Goal: Check status: Check status

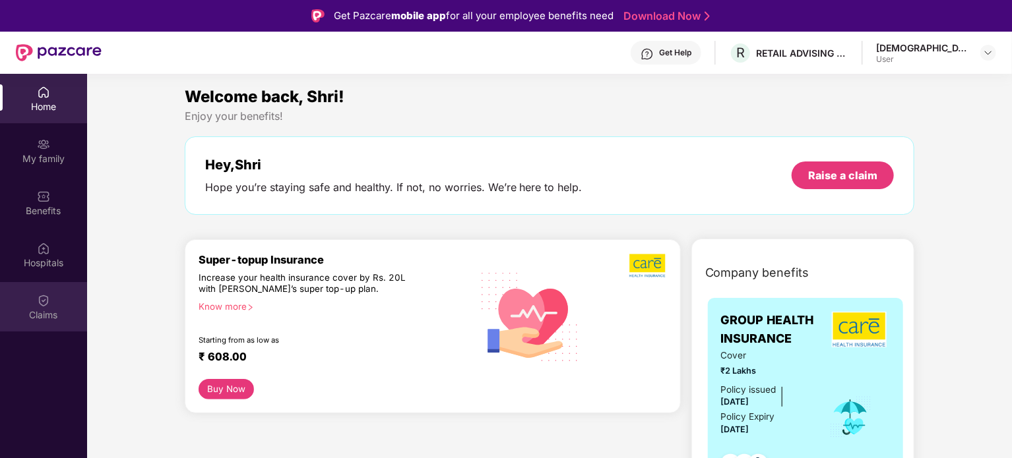
click at [37, 303] on img at bounding box center [43, 300] width 13 height 13
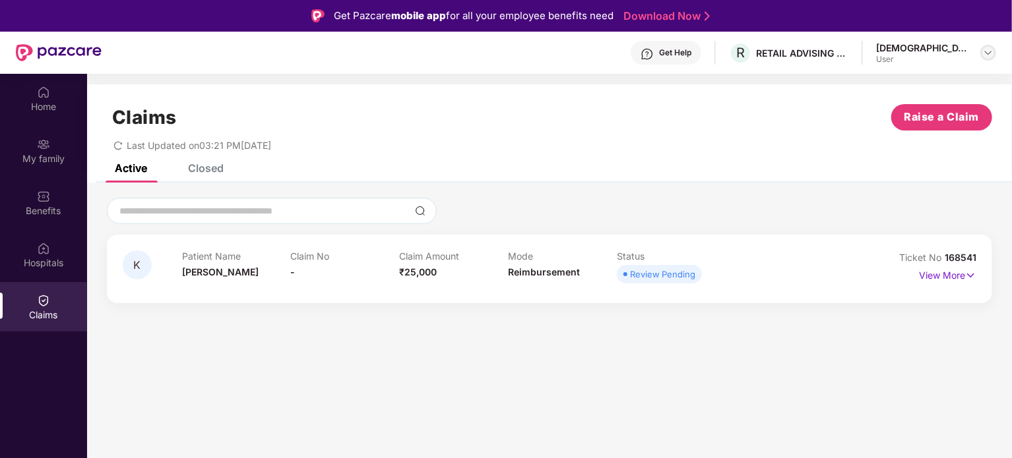
click at [985, 51] on img at bounding box center [988, 52] width 11 height 11
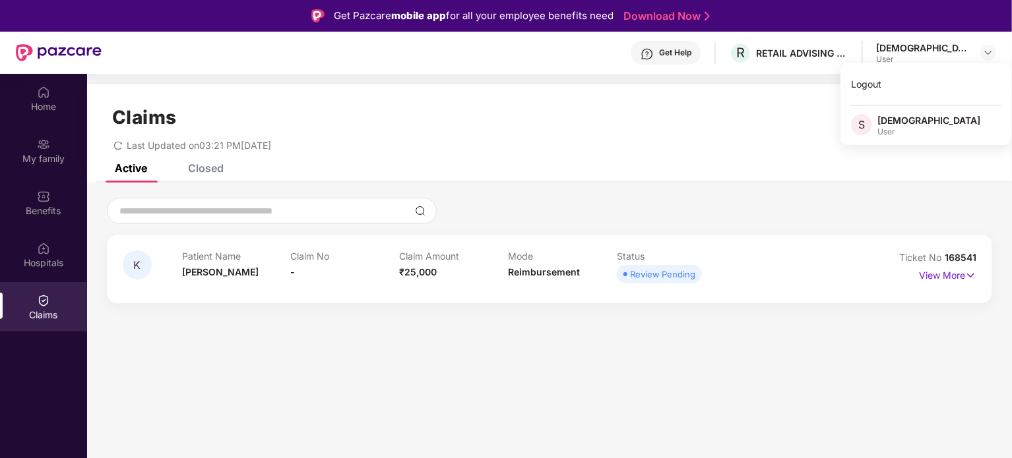
click at [701, 57] on div "Get Help" at bounding box center [666, 53] width 71 height 24
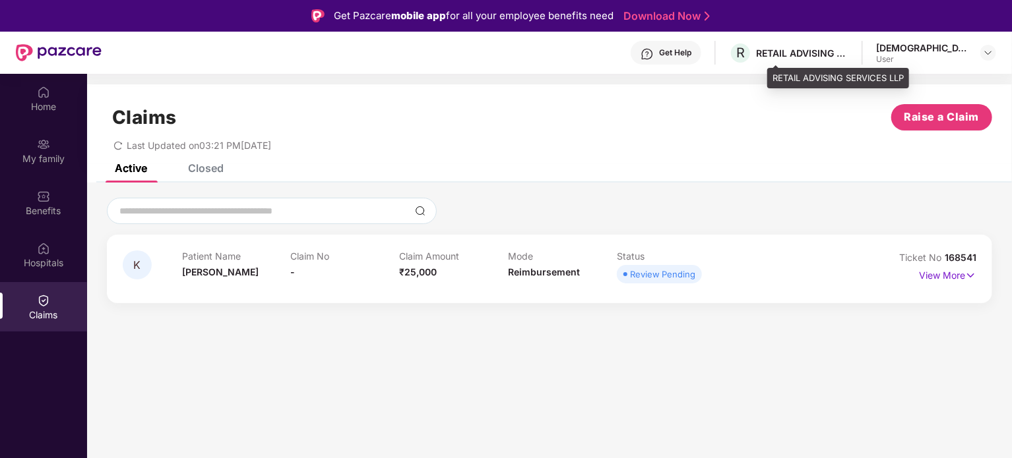
click at [840, 49] on div "RETAIL ADVISING SERVICES LLP" at bounding box center [802, 53] width 92 height 13
click at [848, 51] on div "RETAIL ADVISING SERVICES LLP" at bounding box center [802, 53] width 92 height 13
click at [206, 172] on div "Closed" at bounding box center [206, 168] width 36 height 13
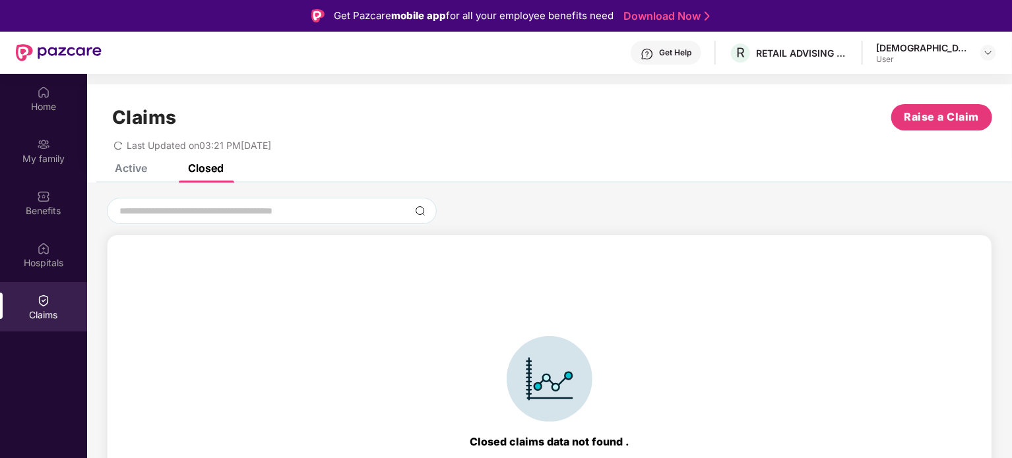
click at [117, 168] on div "Active" at bounding box center [131, 168] width 32 height 13
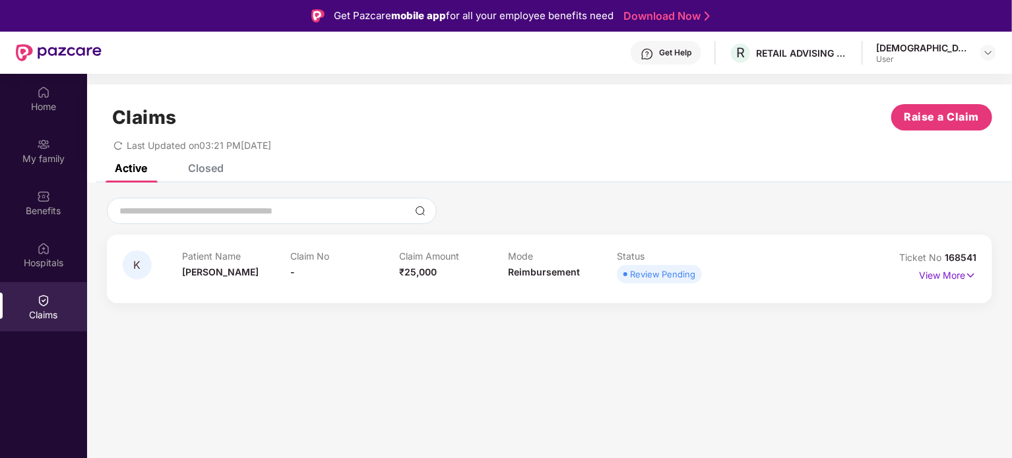
click at [134, 144] on span "Last Updated on 03:21 PM[DATE]" at bounding box center [199, 145] width 144 height 11
drag, startPoint x: 134, startPoint y: 144, endPoint x: 298, endPoint y: 152, distance: 164.4
click at [298, 152] on div "Claims Raise a Claim Last Updated on 03:21 PM[DATE]" at bounding box center [549, 124] width 925 height 80
click at [299, 257] on p "Claim No" at bounding box center [345, 256] width 109 height 11
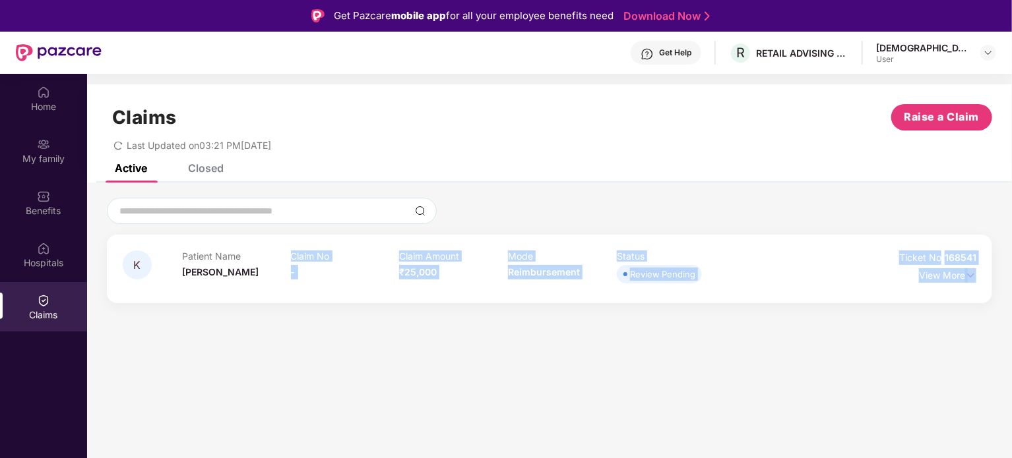
drag, startPoint x: 299, startPoint y: 257, endPoint x: 946, endPoint y: 292, distance: 647.9
click at [946, 292] on div "K Patient Name [PERSON_NAME] No - Claim Amount ₹25,000 Mode Reimbursement Statu…" at bounding box center [549, 269] width 885 height 69
click at [978, 274] on div "K Patient Name [PERSON_NAME] No - Claim Amount ₹25,000 Mode Reimbursement Statu…" at bounding box center [549, 269] width 885 height 69
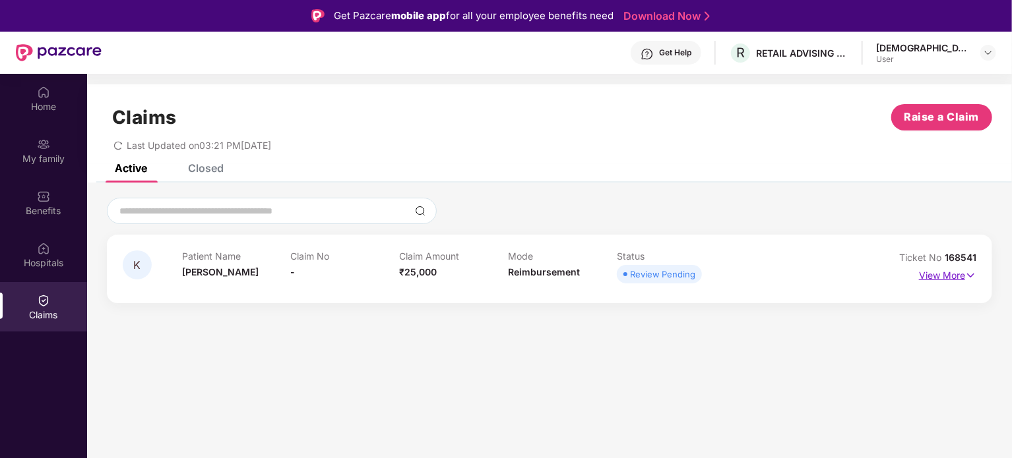
click at [973, 277] on img at bounding box center [970, 275] width 11 height 15
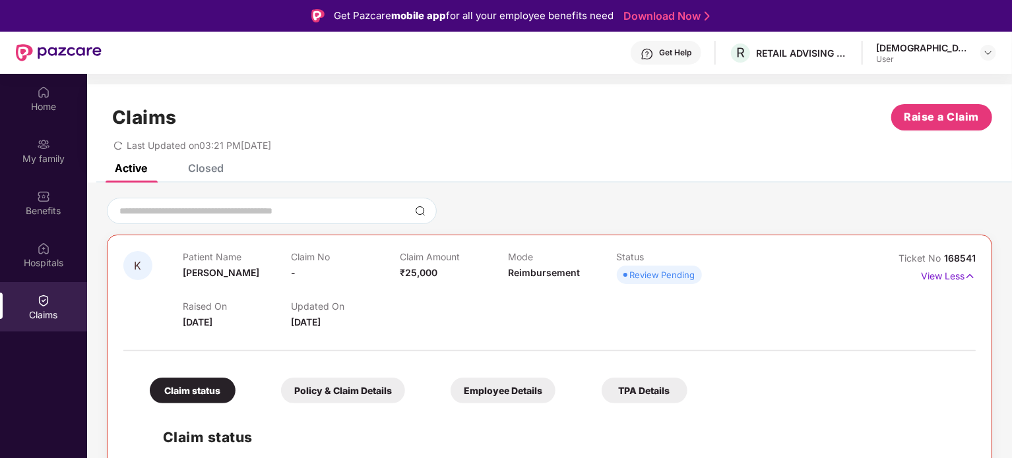
click at [210, 319] on span "[DATE]" at bounding box center [198, 322] width 30 height 11
drag, startPoint x: 210, startPoint y: 319, endPoint x: 198, endPoint y: 303, distance: 19.3
click at [198, 303] on div "Raised On [DATE]" at bounding box center [237, 315] width 108 height 29
click at [208, 271] on span "[PERSON_NAME]" at bounding box center [221, 272] width 77 height 11
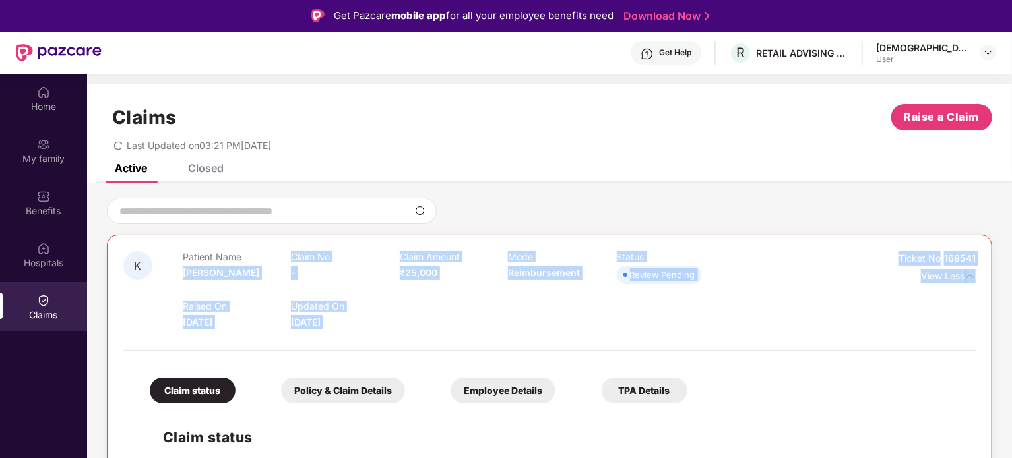
drag, startPoint x: 208, startPoint y: 271, endPoint x: 512, endPoint y: 330, distance: 309.1
click at [512, 330] on div "K Patient Name [PERSON_NAME] Claim No - Claim Amount ₹25,000 Mode Reimbursement…" at bounding box center [549, 432] width 852 height 363
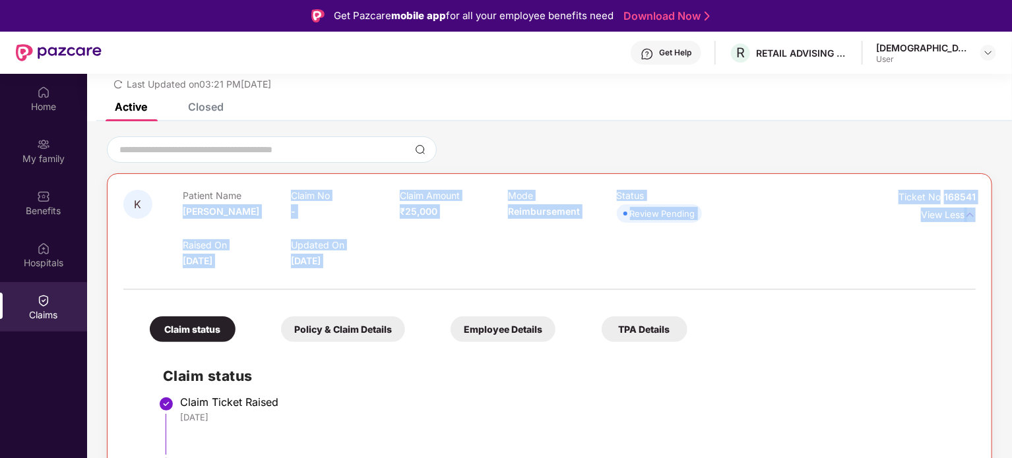
scroll to position [111, 0]
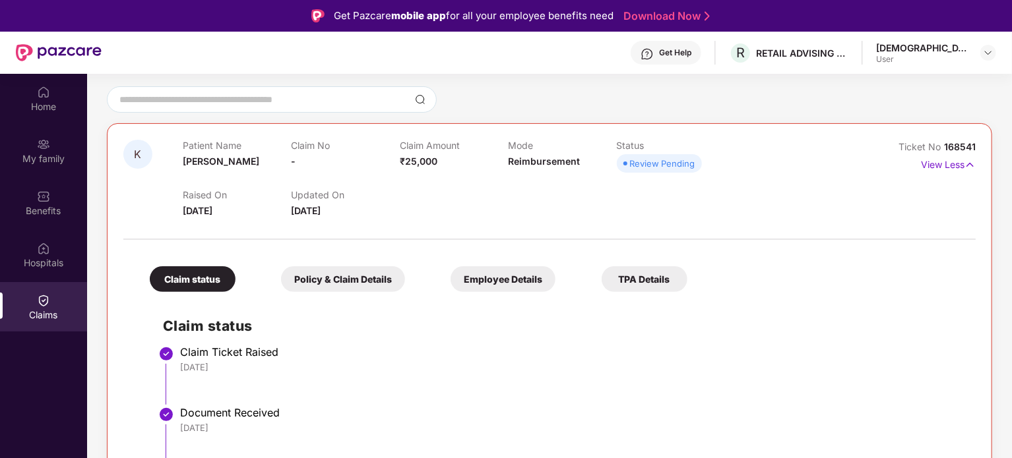
click at [292, 280] on div "Policy & Claim Details" at bounding box center [343, 279] width 124 height 26
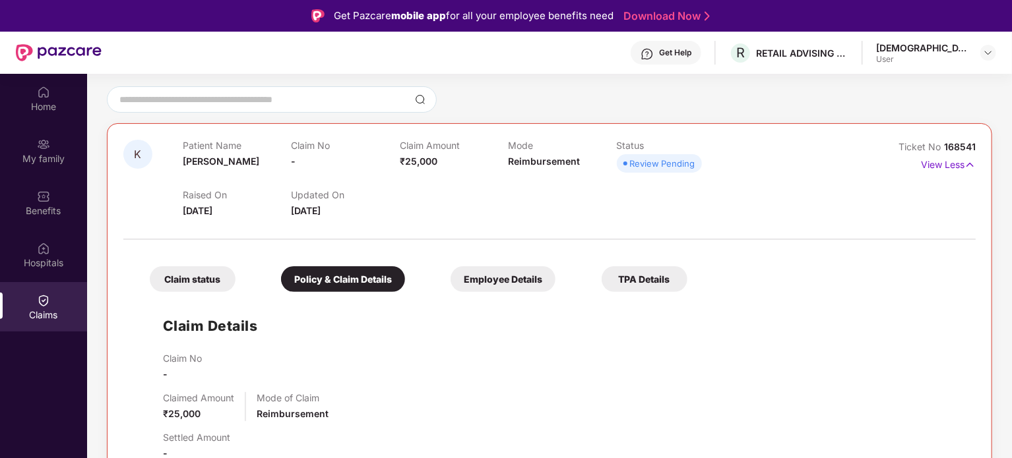
click at [516, 278] on div "Employee Details" at bounding box center [502, 279] width 105 height 26
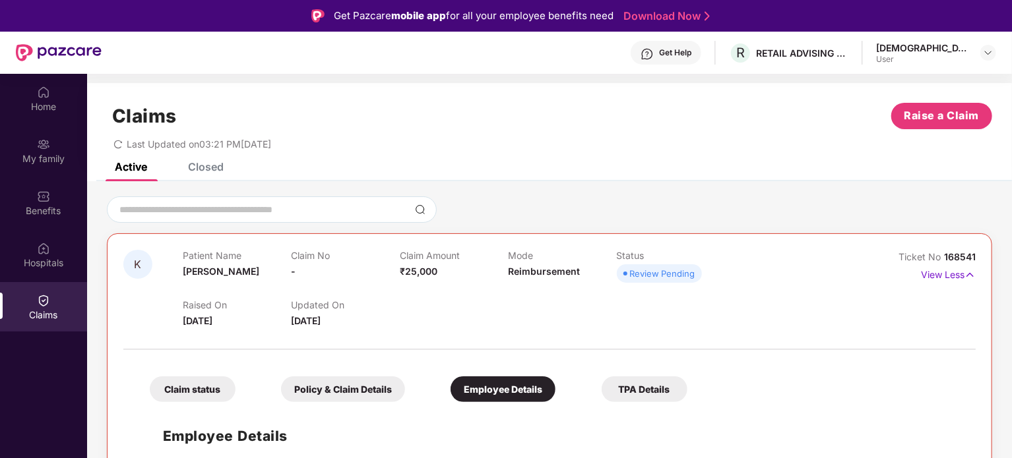
scroll to position [0, 0]
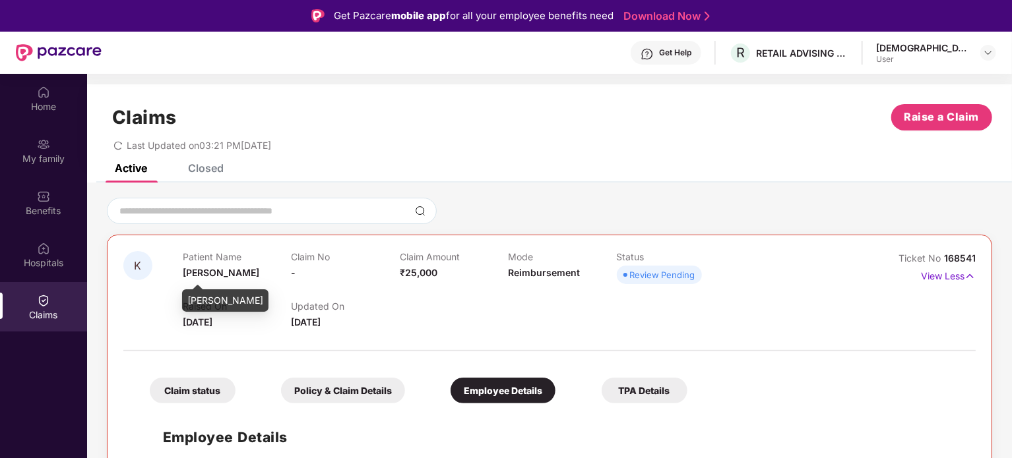
click at [195, 272] on span "[PERSON_NAME]" at bounding box center [221, 272] width 77 height 11
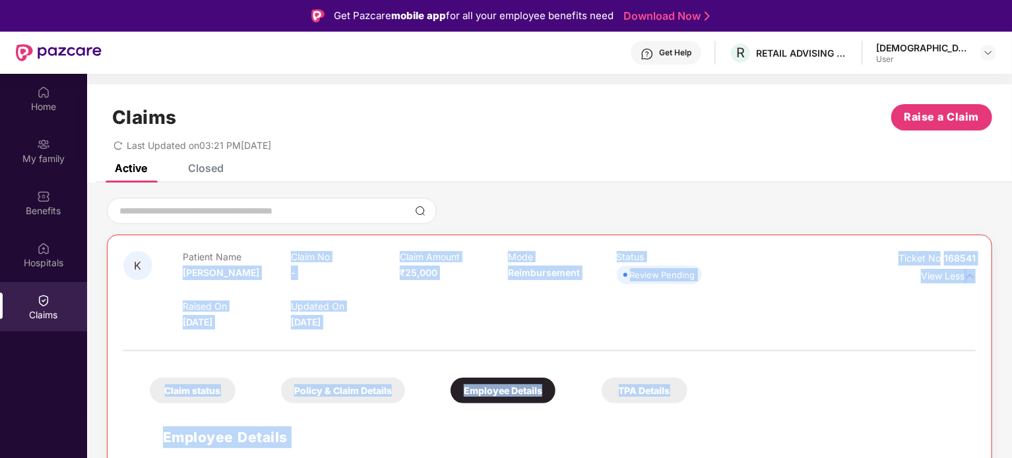
drag, startPoint x: 195, startPoint y: 272, endPoint x: 508, endPoint y: 407, distance: 341.2
click at [508, 407] on div "K Patient Name [PERSON_NAME] No - Claim Amount ₹25,000 Mode Reimbursement Statu…" at bounding box center [549, 377] width 852 height 253
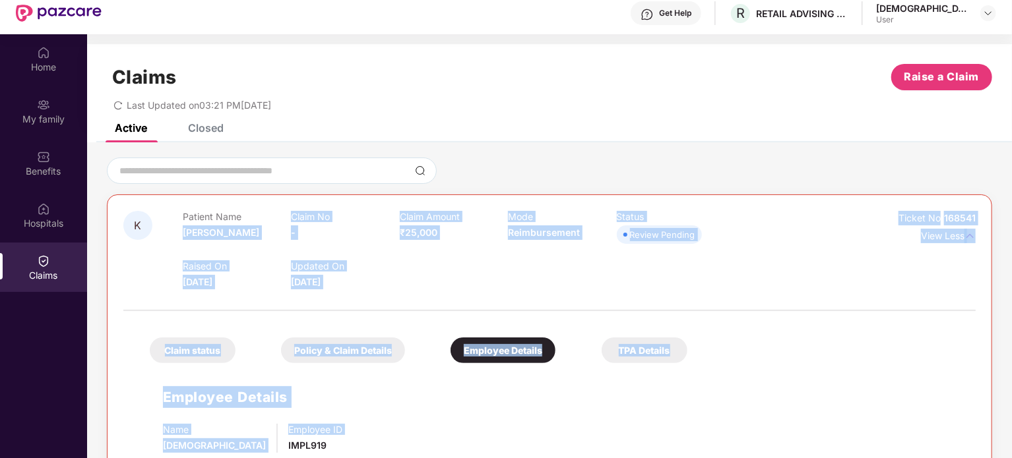
scroll to position [74, 0]
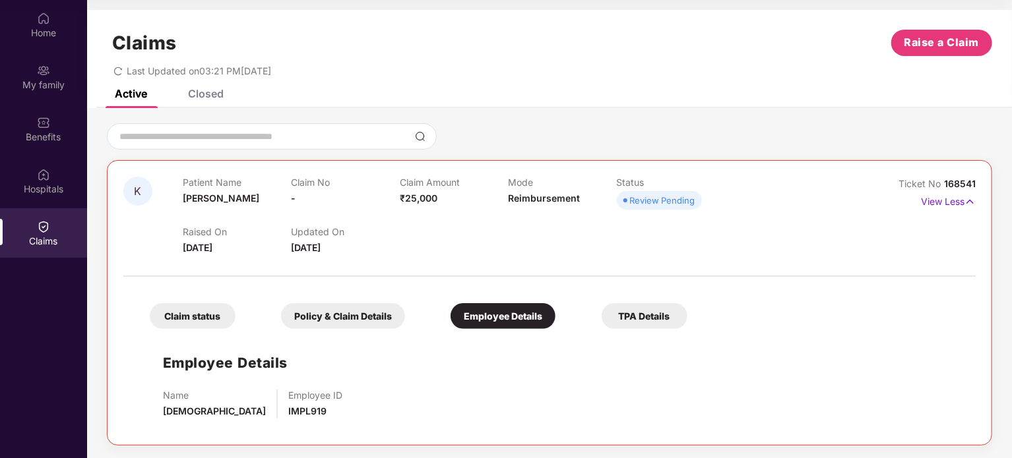
click at [288, 414] on span "IMPL919" at bounding box center [307, 411] width 38 height 11
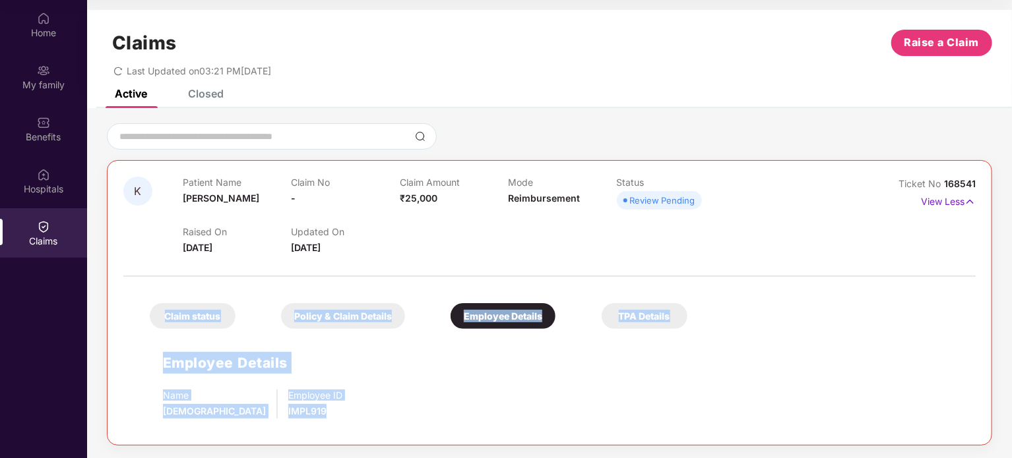
drag, startPoint x: 245, startPoint y: 414, endPoint x: 146, endPoint y: 311, distance: 143.2
click at [146, 311] on div "Claim status Policy & Claim Details Employee Details TPA Details Employee Detai…" at bounding box center [549, 357] width 852 height 146
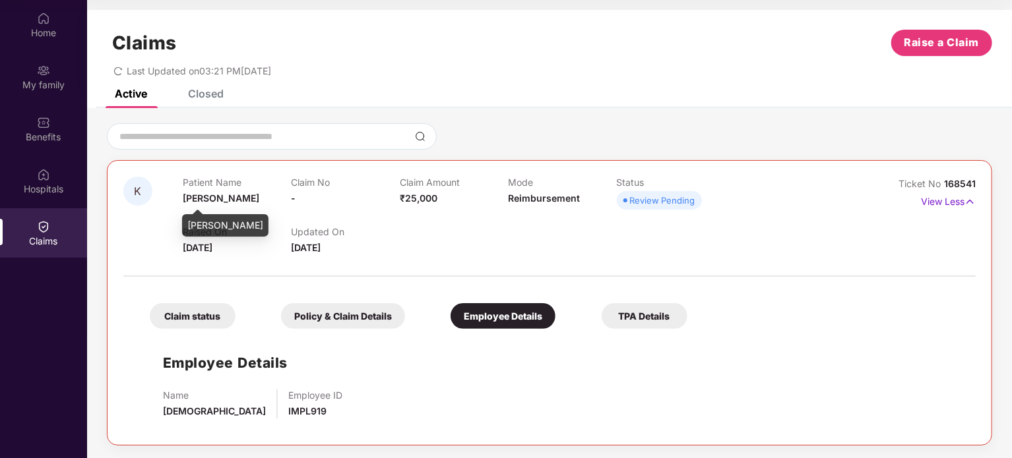
click at [204, 203] on span "[PERSON_NAME]" at bounding box center [221, 198] width 77 height 11
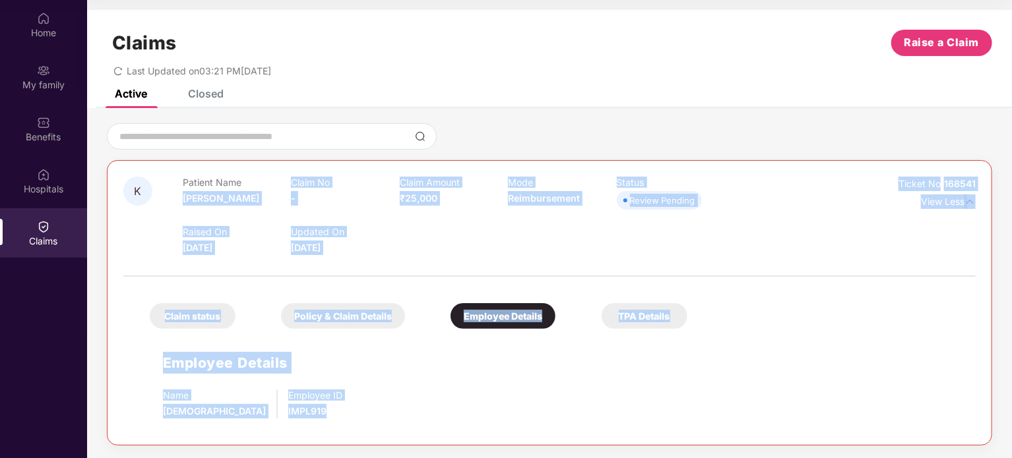
drag, startPoint x: 204, startPoint y: 203, endPoint x: 264, endPoint y: 419, distance: 224.7
click at [264, 419] on div "K Patient Name [PERSON_NAME] No - Claim Amount ₹25,000 Mode Reimbursement Statu…" at bounding box center [549, 303] width 852 height 253
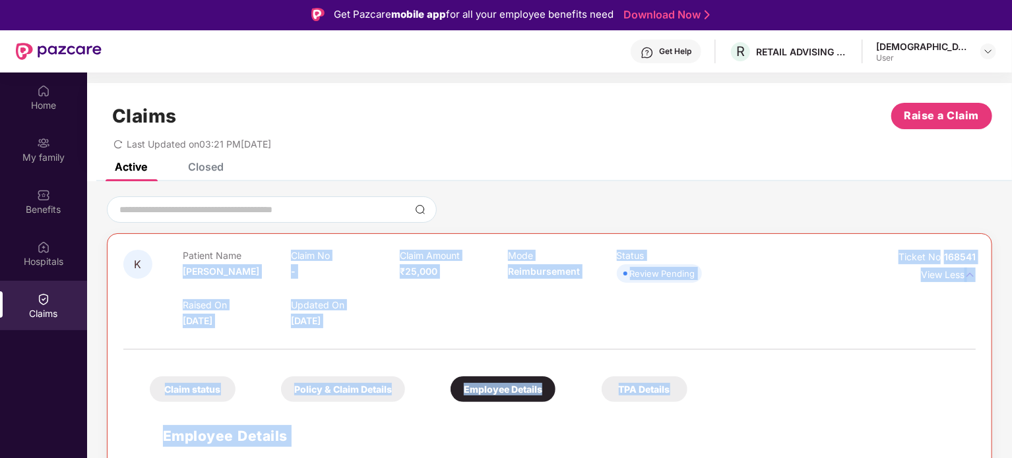
scroll to position [0, 0]
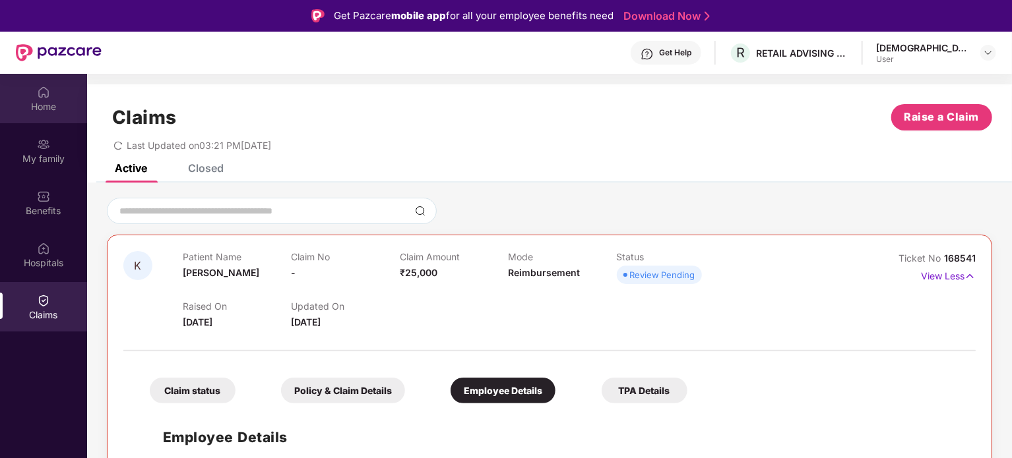
click at [53, 108] on div "Home" at bounding box center [43, 106] width 87 height 13
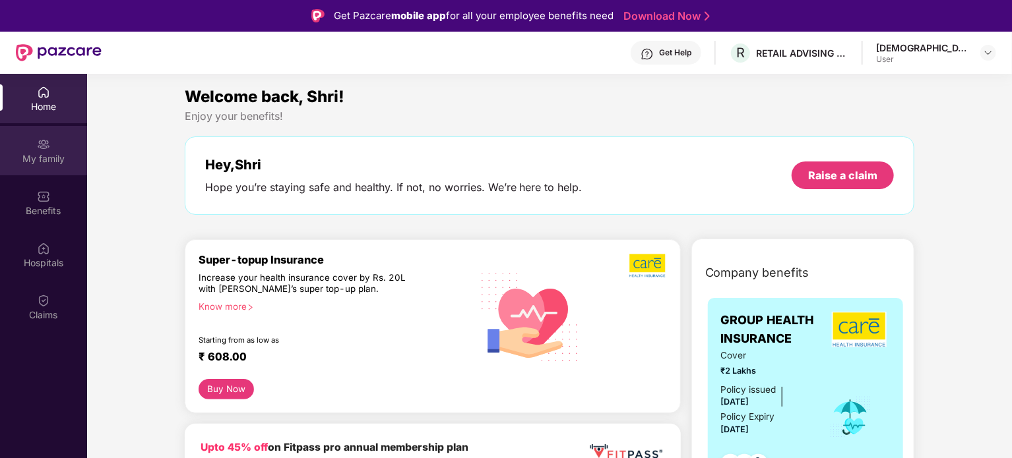
click at [40, 153] on div "My family" at bounding box center [43, 158] width 87 height 13
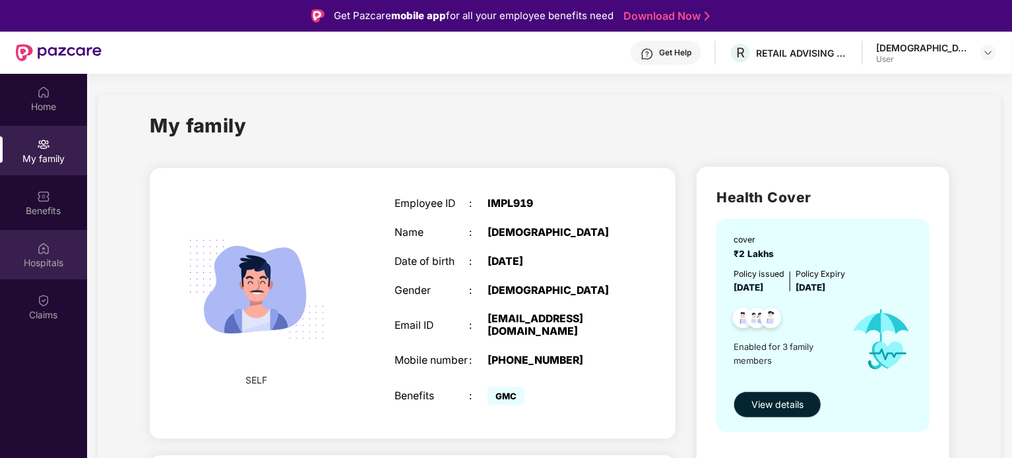
click at [34, 261] on div "Hospitals" at bounding box center [43, 263] width 87 height 13
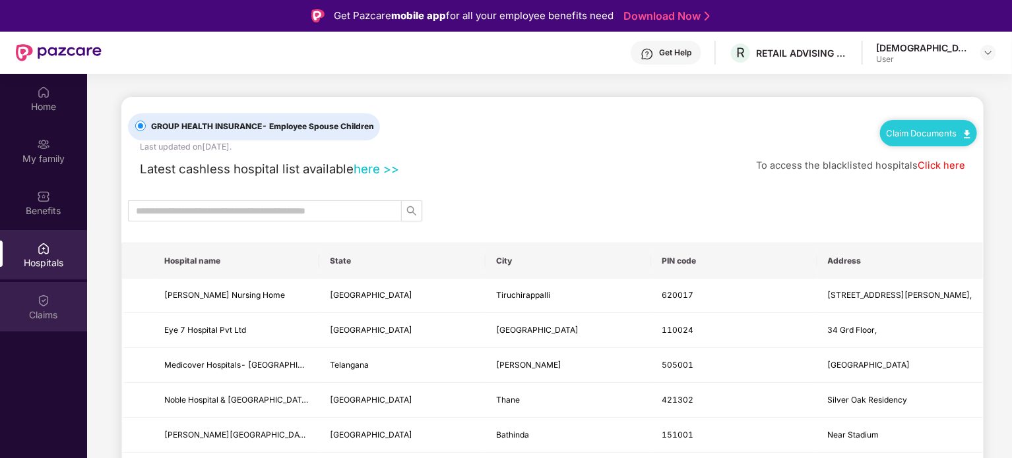
click at [39, 319] on div "Claims" at bounding box center [43, 315] width 87 height 13
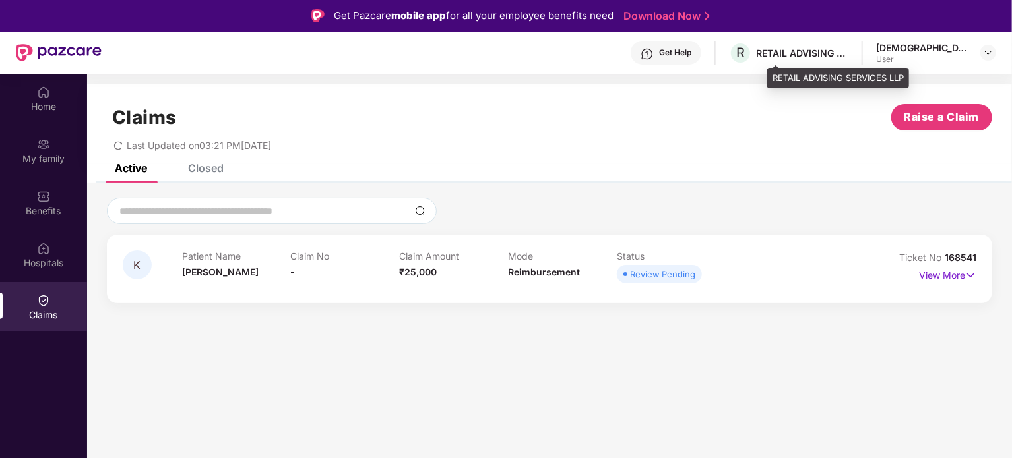
click at [848, 52] on div "RETAIL ADVISING SERVICES LLP" at bounding box center [802, 53] width 92 height 13
click at [691, 55] on div "Get Help" at bounding box center [675, 52] width 32 height 11
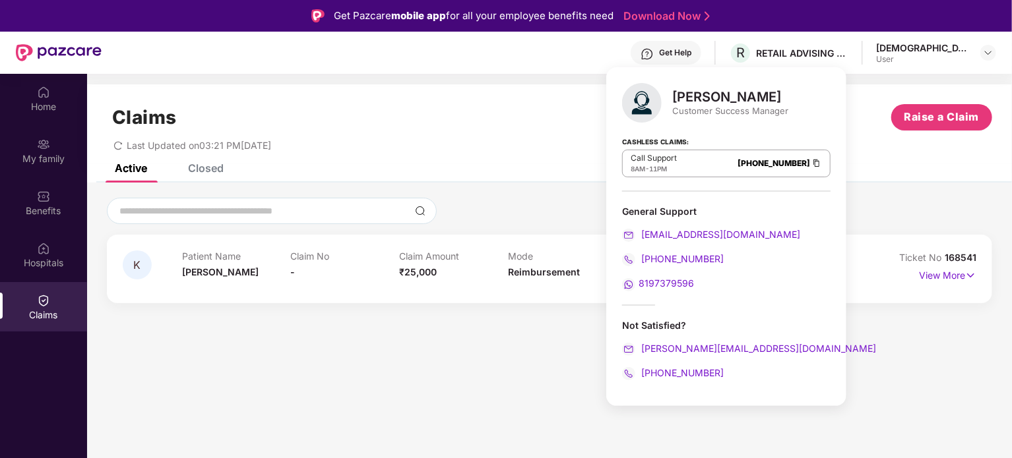
click at [666, 160] on p "Call Support" at bounding box center [654, 158] width 46 height 11
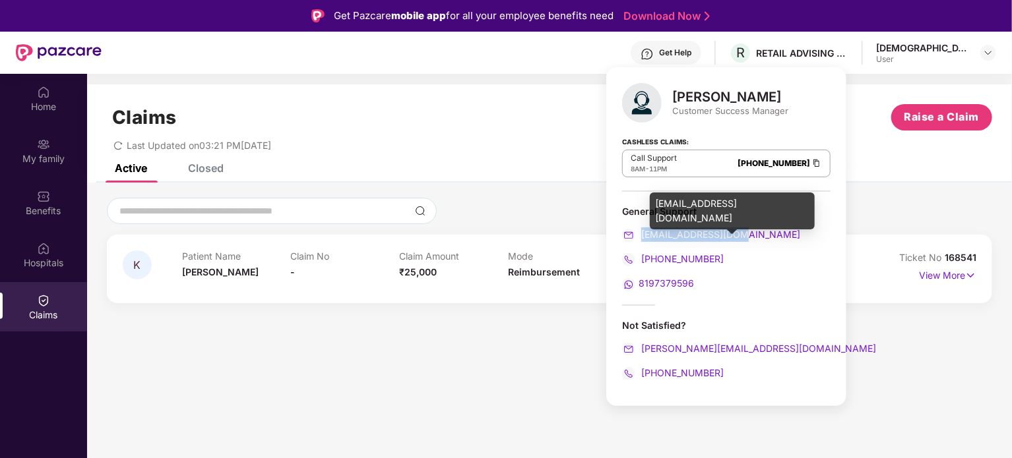
drag, startPoint x: 746, startPoint y: 235, endPoint x: 640, endPoint y: 235, distance: 106.2
click at [640, 235] on div "[EMAIL_ADDRESS][DOMAIN_NAME]" at bounding box center [726, 235] width 208 height 15
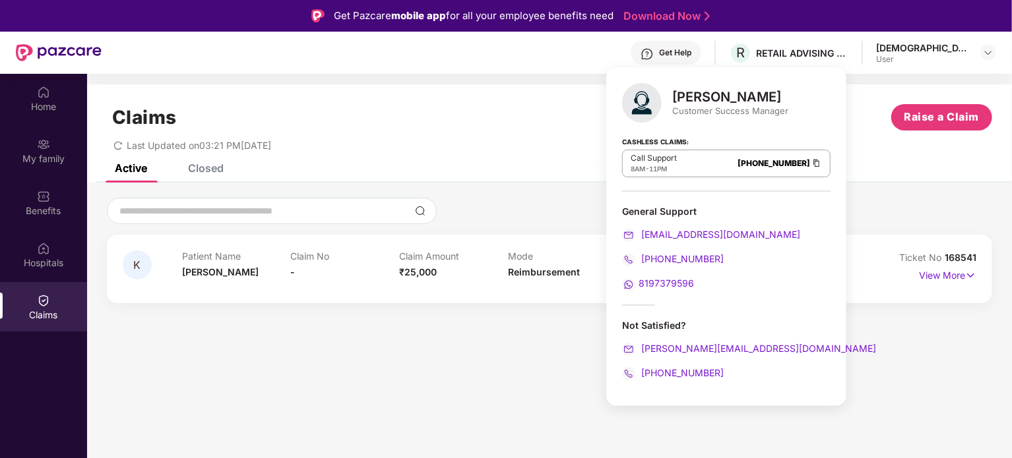
click at [636, 171] on span "8AM" at bounding box center [638, 169] width 15 height 8
click at [25, 265] on div "Hospitals" at bounding box center [43, 263] width 87 height 13
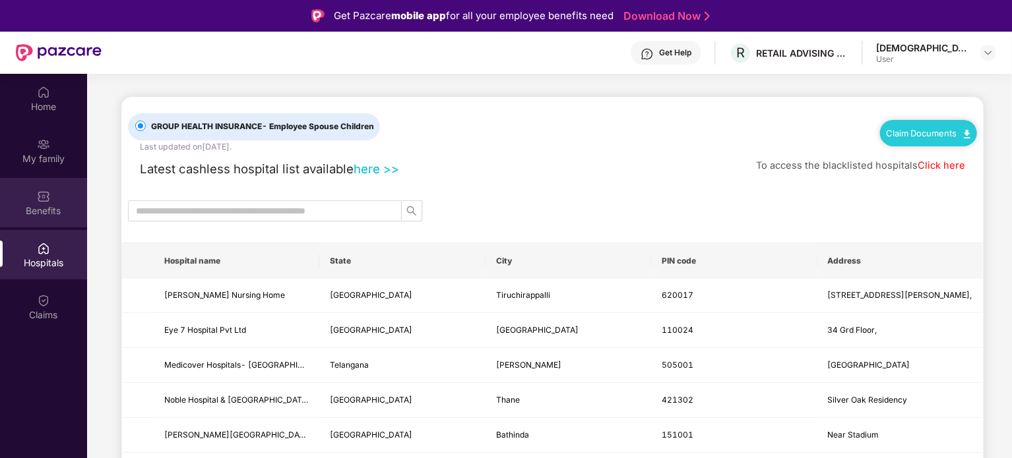
click at [52, 213] on div "Benefits" at bounding box center [43, 210] width 87 height 13
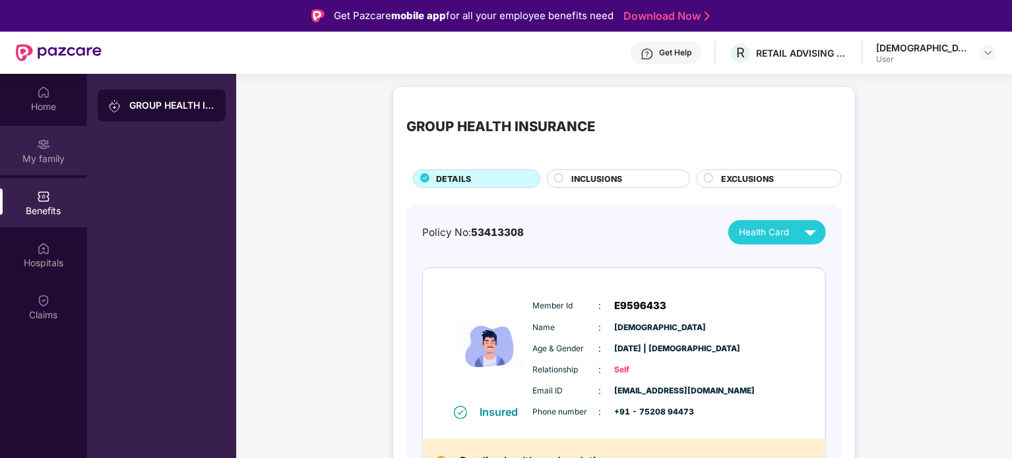
click at [37, 153] on div "My family" at bounding box center [43, 158] width 87 height 13
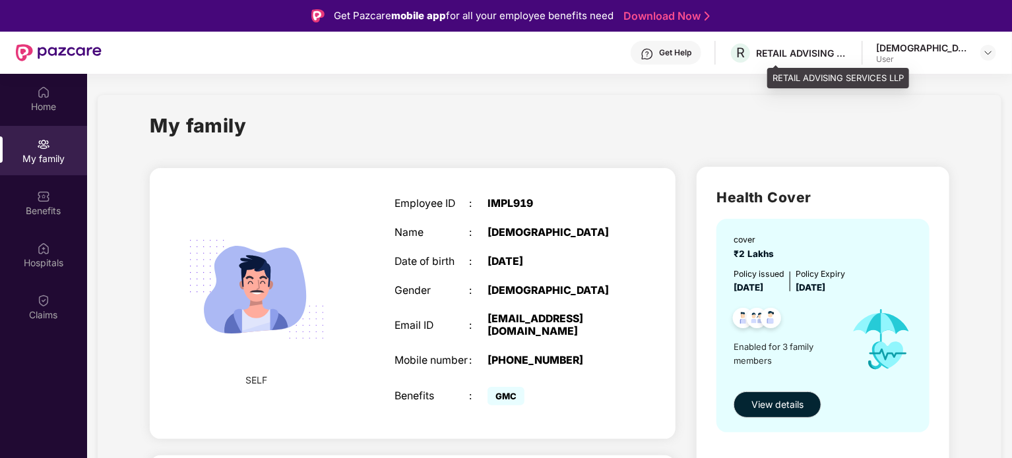
click at [826, 57] on div "RETAIL ADVISING SERVICES LLP" at bounding box center [802, 53] width 92 height 13
click at [747, 57] on div "Get Help R RETAIL ADVISING SERVICES LLP [PERSON_NAME] User" at bounding box center [549, 53] width 894 height 42
click at [691, 57] on div "Get Help" at bounding box center [675, 52] width 32 height 11
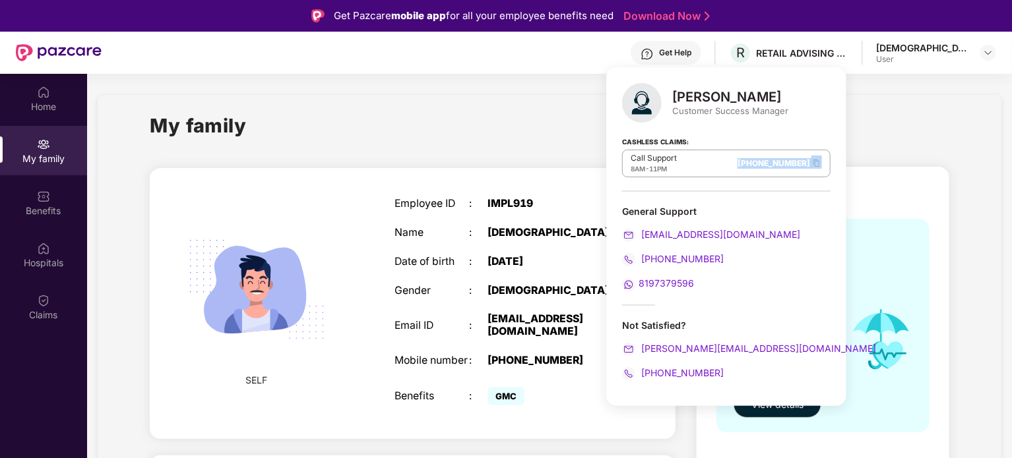
drag, startPoint x: 696, startPoint y: 166, endPoint x: 768, endPoint y: 168, distance: 71.9
click at [768, 168] on div "Call Support 8AM - 11PM [PHONE_NUMBER]" at bounding box center [726, 164] width 208 height 28
click at [721, 96] on div "[PERSON_NAME]" at bounding box center [730, 97] width 116 height 16
click at [722, 97] on div "[PERSON_NAME]" at bounding box center [730, 97] width 116 height 16
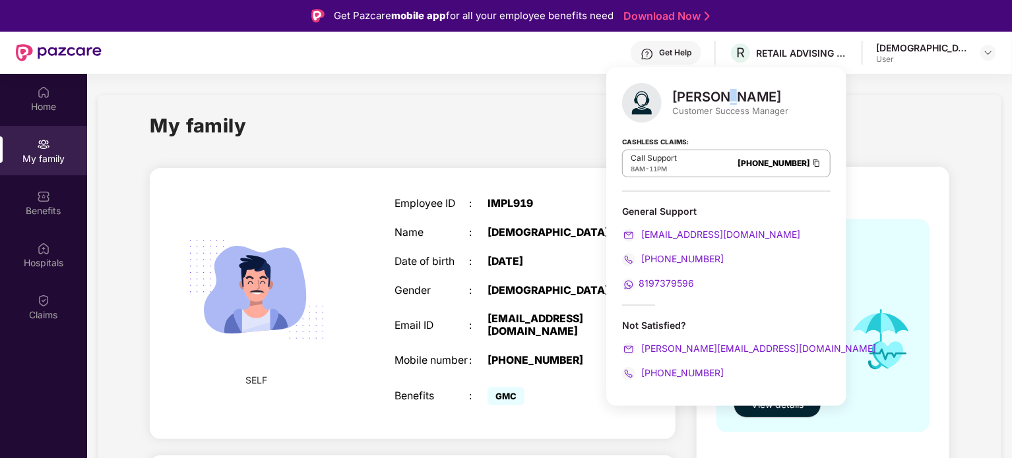
click at [722, 97] on div "[PERSON_NAME]" at bounding box center [730, 97] width 116 height 16
click at [729, 111] on div "Customer Success Manager" at bounding box center [730, 111] width 116 height 12
drag, startPoint x: 729, startPoint y: 111, endPoint x: 698, endPoint y: 115, distance: 31.9
click at [698, 115] on div "Customer Success Manager" at bounding box center [730, 111] width 116 height 12
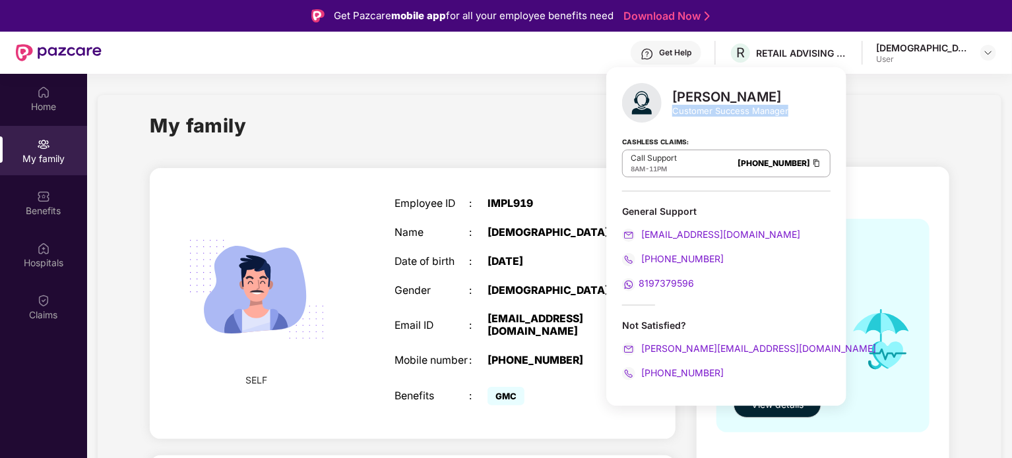
drag, startPoint x: 698, startPoint y: 115, endPoint x: 751, endPoint y: 115, distance: 53.4
click at [751, 115] on div "Customer Success Manager" at bounding box center [730, 111] width 116 height 12
drag, startPoint x: 751, startPoint y: 115, endPoint x: 683, endPoint y: 115, distance: 68.6
click at [683, 115] on div "Customer Success Manager" at bounding box center [730, 111] width 116 height 12
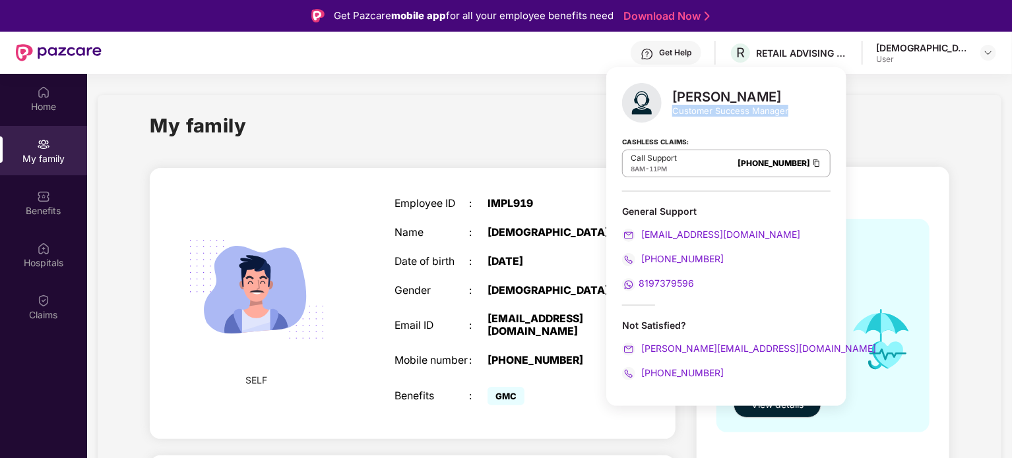
click at [683, 115] on div "Customer Success Manager" at bounding box center [730, 111] width 116 height 12
drag, startPoint x: 683, startPoint y: 115, endPoint x: 764, endPoint y: 115, distance: 81.8
click at [764, 115] on div "Customer Success Manager" at bounding box center [730, 111] width 116 height 12
click at [765, 115] on div "Customer Success Manager" at bounding box center [730, 111] width 116 height 12
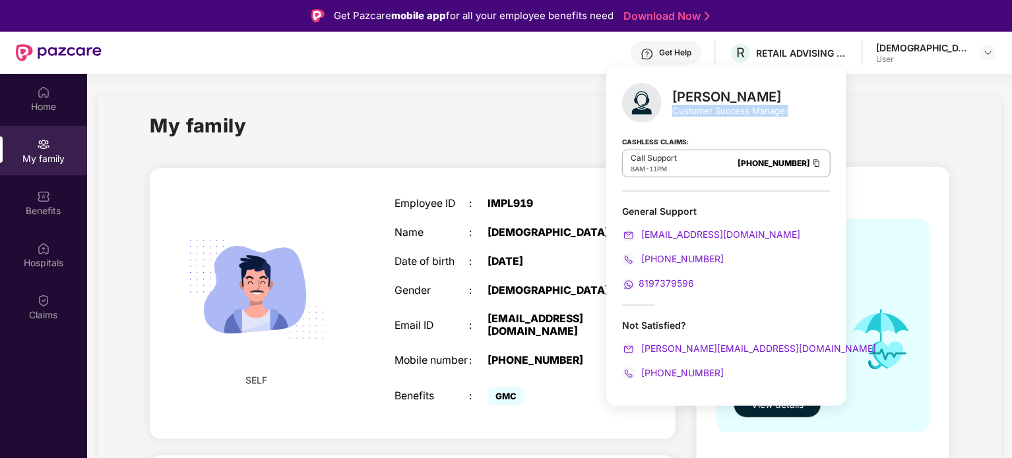
click at [747, 113] on div "Customer Success Manager" at bounding box center [730, 111] width 116 height 12
drag, startPoint x: 747, startPoint y: 113, endPoint x: 712, endPoint y: 113, distance: 35.6
click at [712, 113] on div "Customer Success Manager" at bounding box center [730, 111] width 116 height 12
drag, startPoint x: 712, startPoint y: 113, endPoint x: 749, endPoint y: 114, distance: 37.6
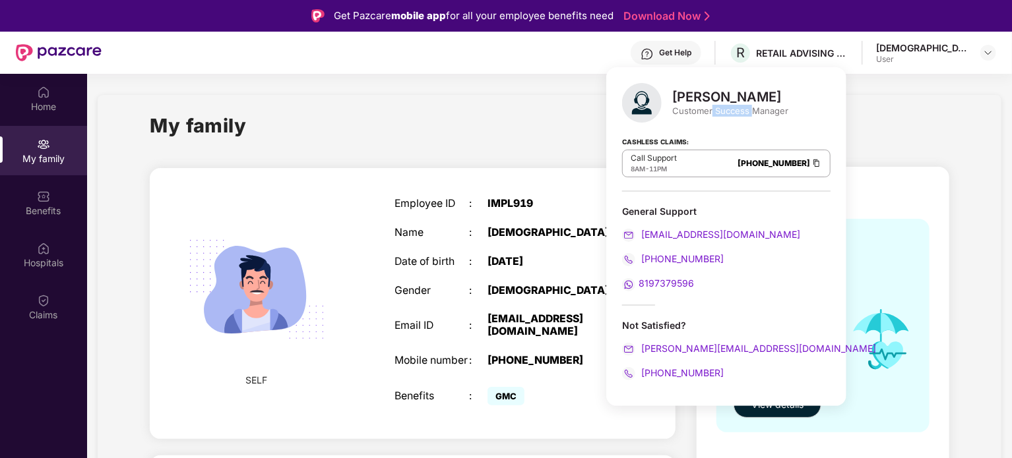
click at [749, 114] on div "Customer Success Manager" at bounding box center [730, 111] width 116 height 12
drag, startPoint x: 749, startPoint y: 114, endPoint x: 710, endPoint y: 113, distance: 39.6
click at [710, 113] on div "Customer Success Manager" at bounding box center [730, 111] width 116 height 12
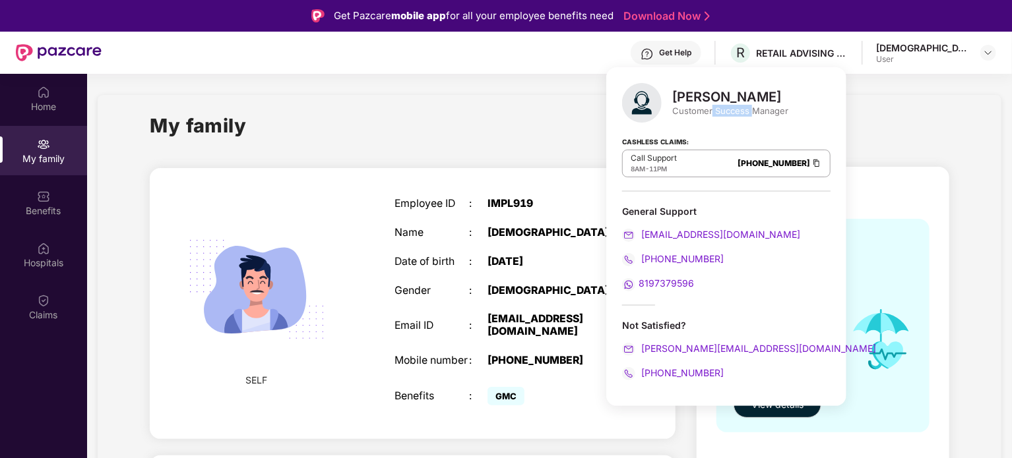
drag, startPoint x: 710, startPoint y: 113, endPoint x: 747, endPoint y: 111, distance: 37.0
click at [747, 111] on div "Customer Success Manager" at bounding box center [730, 111] width 116 height 12
click at [658, 160] on p "Call Support" at bounding box center [654, 158] width 46 height 11
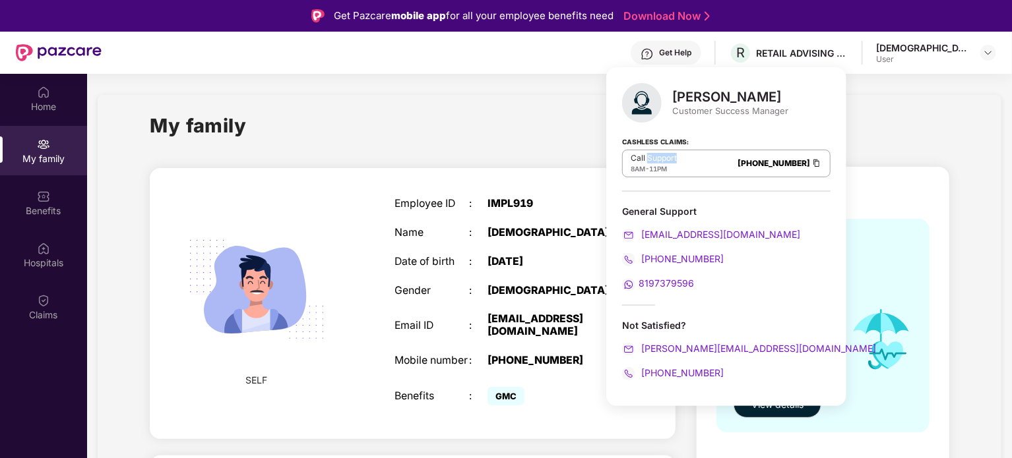
click at [658, 160] on p "Call Support" at bounding box center [654, 158] width 46 height 11
click at [655, 169] on span "11PM" at bounding box center [658, 169] width 18 height 8
drag, startPoint x: 655, startPoint y: 169, endPoint x: 635, endPoint y: 172, distance: 20.0
click at [635, 172] on div "8AM - 11PM" at bounding box center [654, 169] width 46 height 11
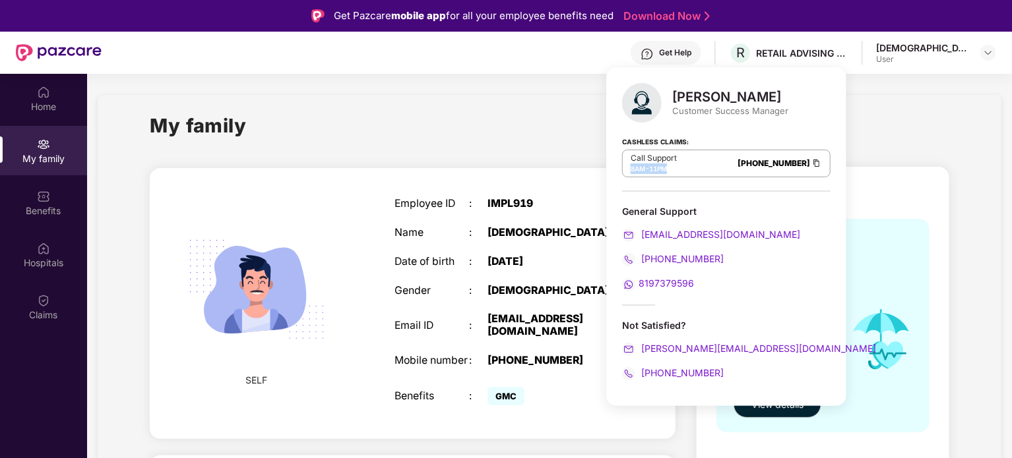
click at [645, 171] on div "8AM - 11PM" at bounding box center [654, 169] width 46 height 11
click at [646, 171] on div "8AM - 11PM" at bounding box center [654, 169] width 46 height 11
click at [652, 169] on span "11PM" at bounding box center [658, 169] width 18 height 8
drag, startPoint x: 652, startPoint y: 169, endPoint x: 628, endPoint y: 158, distance: 26.5
click at [628, 158] on div "Call Support 8AM - 11PM [PHONE_NUMBER]" at bounding box center [726, 164] width 208 height 28
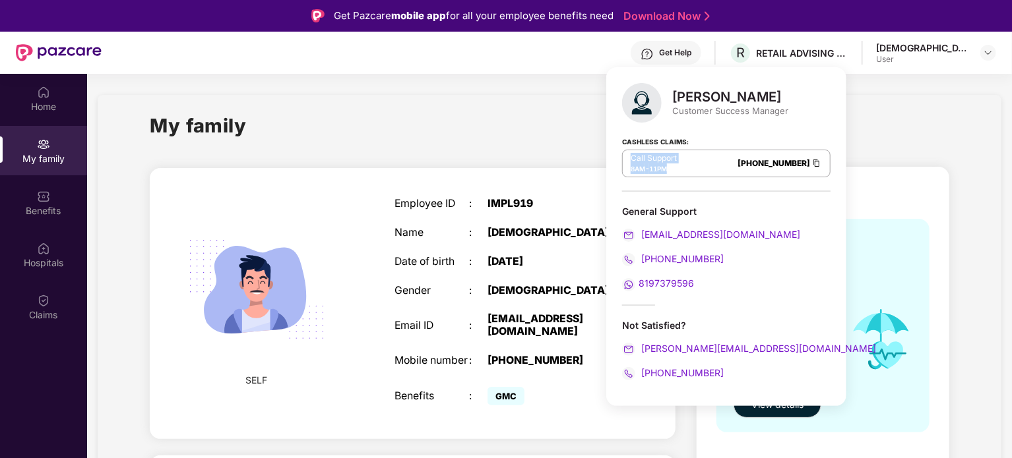
click at [636, 158] on p "Call Support" at bounding box center [654, 158] width 46 height 11
drag, startPoint x: 636, startPoint y: 158, endPoint x: 714, endPoint y: 160, distance: 78.5
click at [714, 160] on div "Call Support 8AM - 11PM [PHONE_NUMBER]" at bounding box center [726, 164] width 208 height 28
click at [708, 175] on div "Call Support 8AM - 11PM [PHONE_NUMBER]" at bounding box center [726, 164] width 208 height 28
drag, startPoint x: 708, startPoint y: 175, endPoint x: 757, endPoint y: 174, distance: 48.8
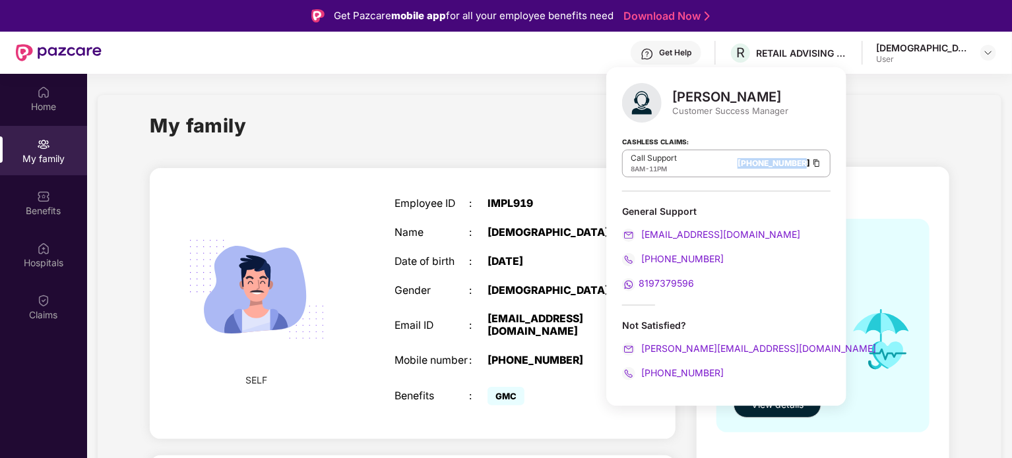
click at [757, 174] on div "Call Support 8AM - 11PM [PHONE_NUMBER]" at bounding box center [726, 164] width 208 height 28
click at [731, 111] on div "Customer Success Manager" at bounding box center [730, 111] width 116 height 12
drag, startPoint x: 731, startPoint y: 111, endPoint x: 749, endPoint y: 162, distance: 54.0
click at [749, 162] on div "[PERSON_NAME] Customer Success Manager Cashless Claims: Call Support 8AM - 11PM…" at bounding box center [726, 236] width 240 height 339
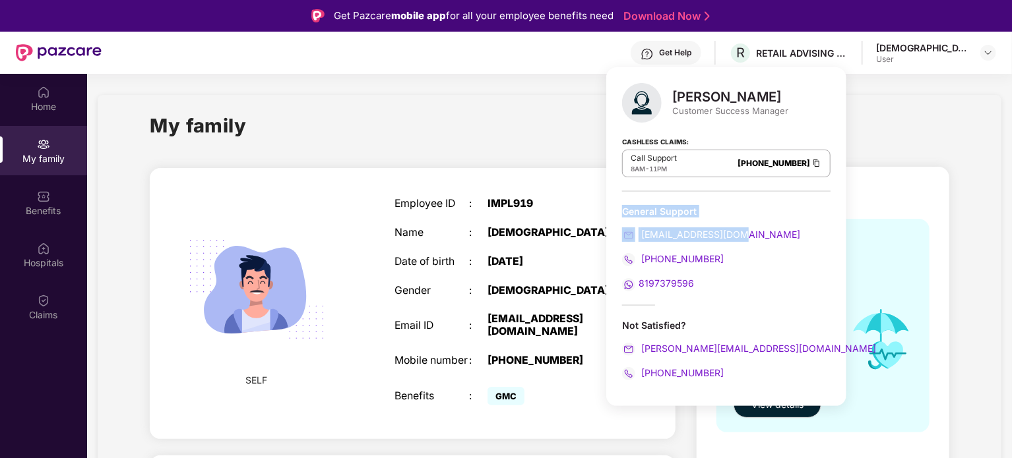
drag, startPoint x: 743, startPoint y: 232, endPoint x: 617, endPoint y: 213, distance: 127.4
click at [617, 213] on div "[PERSON_NAME] Customer Success Manager Cashless Claims: Call Support 8AM - 11PM…" at bounding box center [726, 236] width 240 height 339
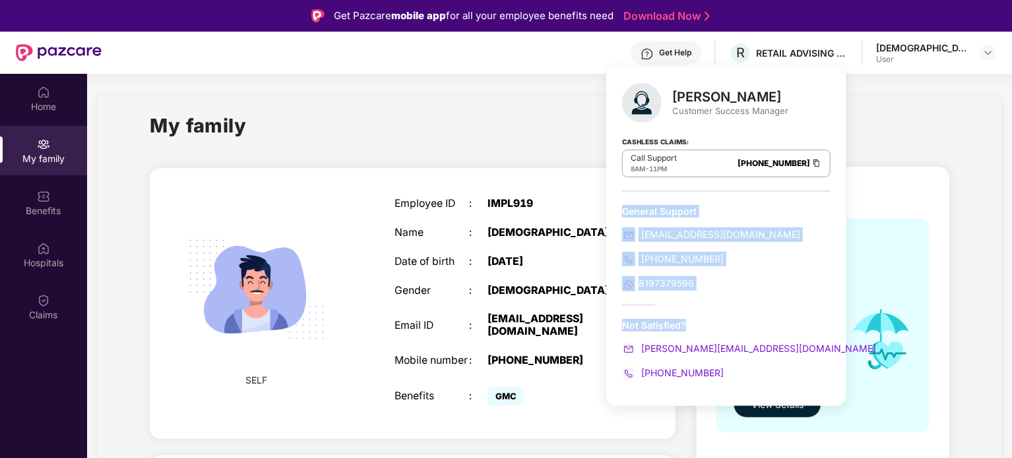
drag, startPoint x: 617, startPoint y: 213, endPoint x: 749, endPoint y: 315, distance: 166.5
click at [749, 315] on div "[PERSON_NAME] Customer Success Manager Cashless Claims: Call Support 8AM - 11PM…" at bounding box center [726, 236] width 240 height 339
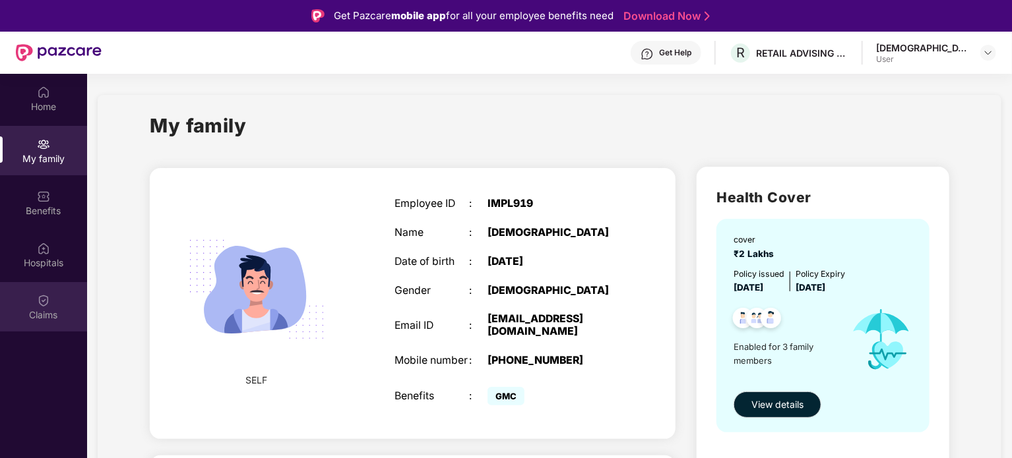
click at [27, 309] on div "Claims" at bounding box center [43, 315] width 87 height 13
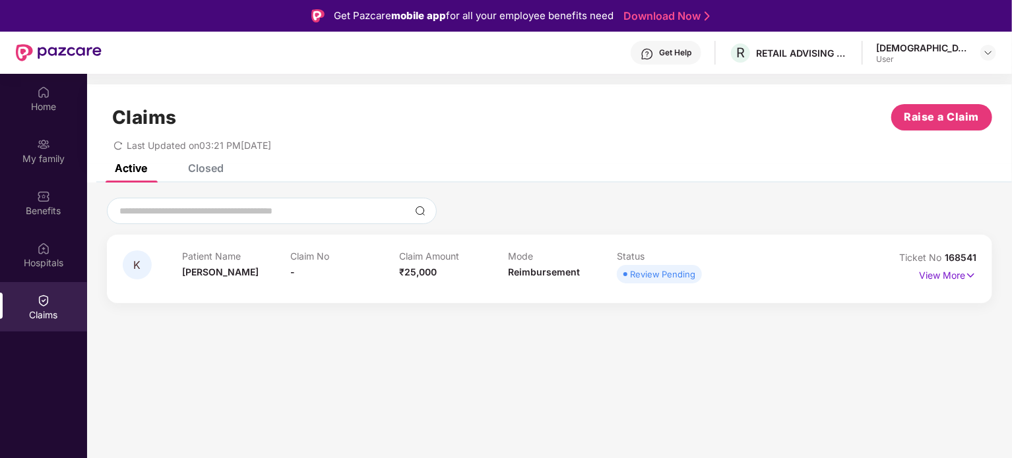
click at [681, 278] on div "Review Pending" at bounding box center [662, 274] width 65 height 13
click at [931, 277] on p "View More" at bounding box center [947, 274] width 57 height 18
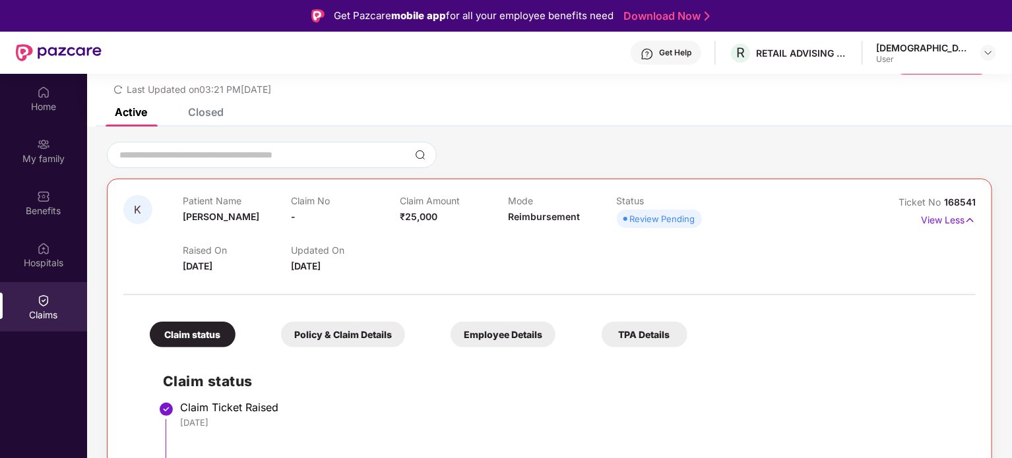
scroll to position [111, 0]
